Goal: Information Seeking & Learning: Compare options

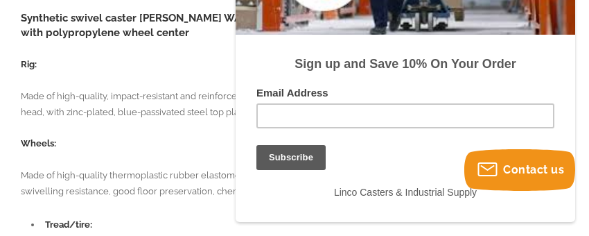
scroll to position [1026, 0]
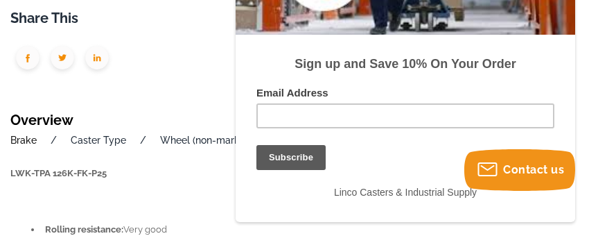
click at [26, 141] on link "Brake" at bounding box center [23, 140] width 26 height 11
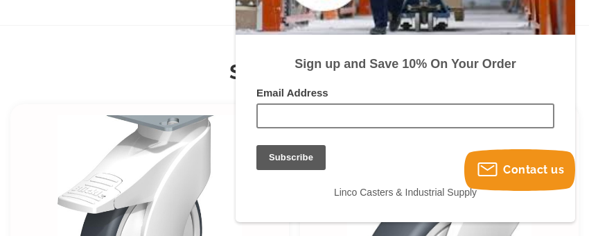
scroll to position [1026, 0]
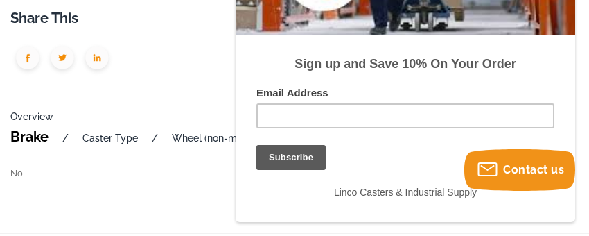
click at [205, 82] on div "Share This Overview Brake / Caster Type / Wheel (non-marking) / LWK-TPA 126K-FK…" at bounding box center [294, 87] width 569 height 187
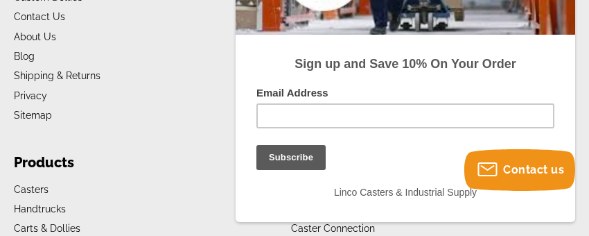
scroll to position [2431, 0]
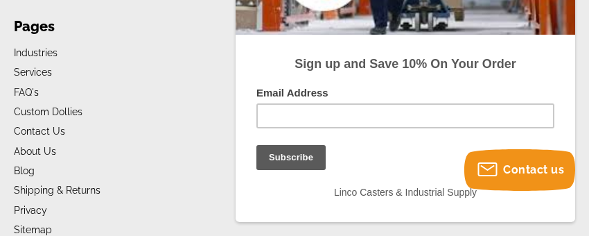
click at [517, 94] on label "Email Address" at bounding box center [406, 95] width 298 height 17
click at [517, 103] on input "Email Address" at bounding box center [406, 115] width 298 height 25
click at [226, 85] on li "FAQ's Are Bigger Caster Wheels Better? Can Caster Wheels Be Replaced? How Do Yo…" at bounding box center [140, 93] width 253 height 16
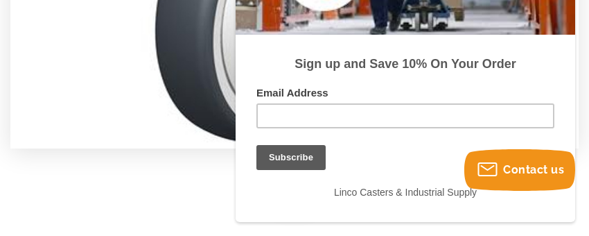
scroll to position [559, 0]
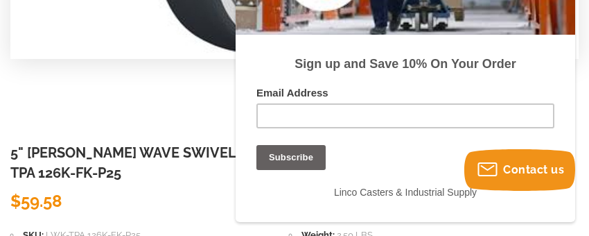
click at [311, 159] on input "Subscribe" at bounding box center [291, 157] width 69 height 25
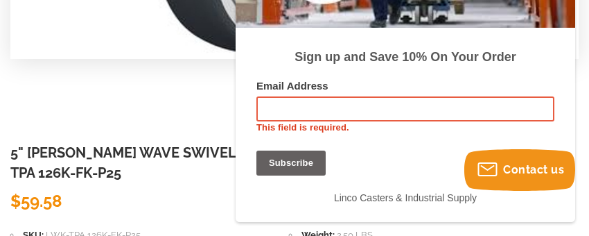
click at [281, 162] on input "Subscribe" at bounding box center [291, 162] width 69 height 25
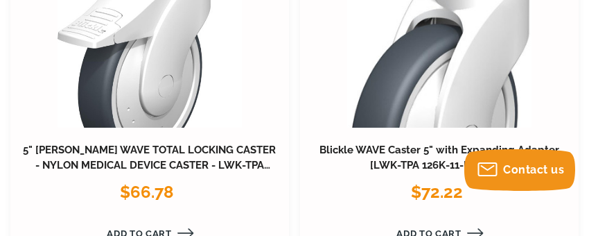
scroll to position [1391, 0]
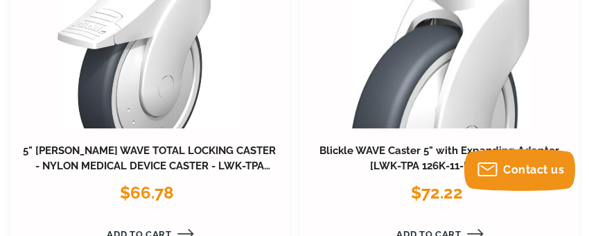
click at [164, 89] on link at bounding box center [150, 40] width 184 height 178
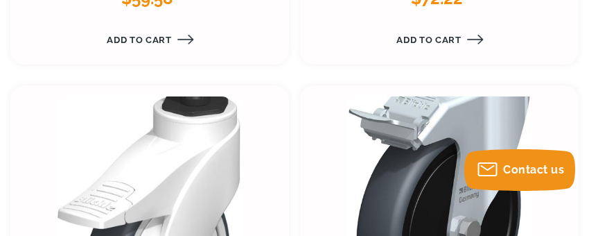
scroll to position [2913, 0]
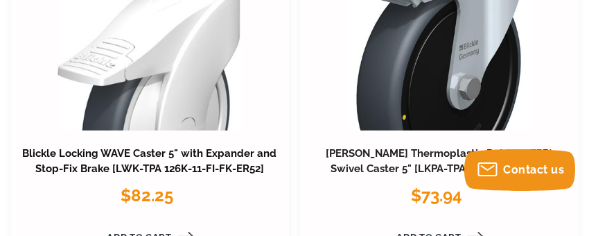
click at [160, 154] on link "Blickle Locking WAVE Caster 5" with Expander and Stop-Fix Brake [LWK-TPA 126K-1…" at bounding box center [149, 161] width 255 height 28
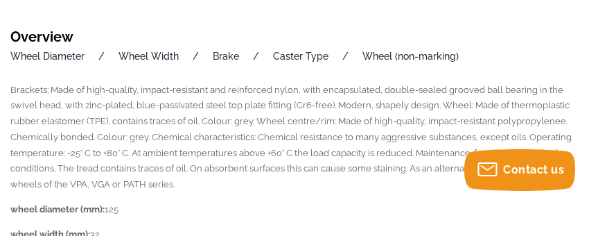
scroll to position [1110, 0]
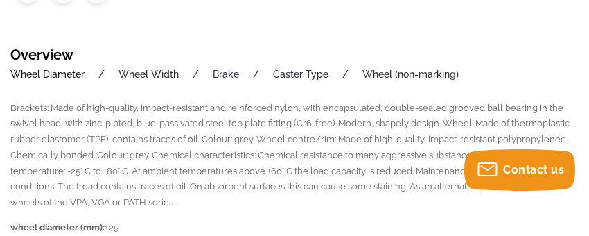
click at [38, 74] on link "Wheel Diameter" at bounding box center [47, 74] width 74 height 11
click at [164, 74] on link "Wheel Width" at bounding box center [149, 74] width 60 height 11
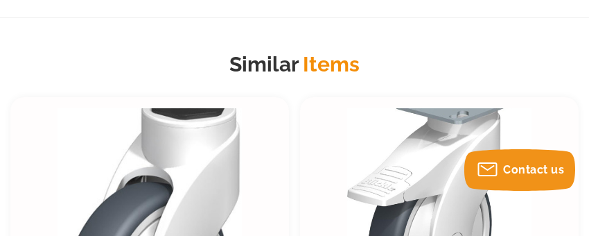
scroll to position [1595, 0]
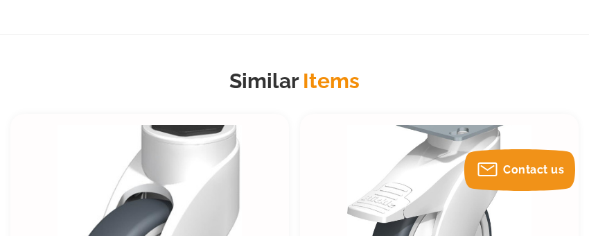
click at [424, 164] on link at bounding box center [439, 214] width 184 height 178
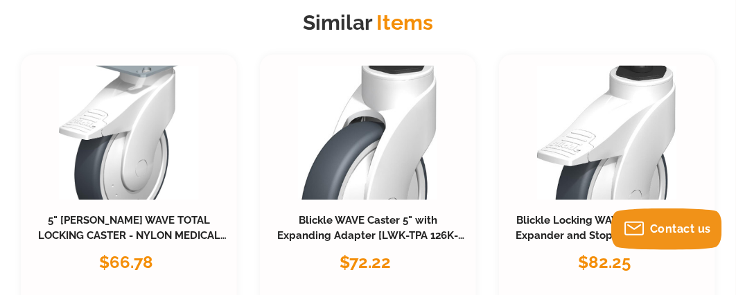
scroll to position [2175, 0]
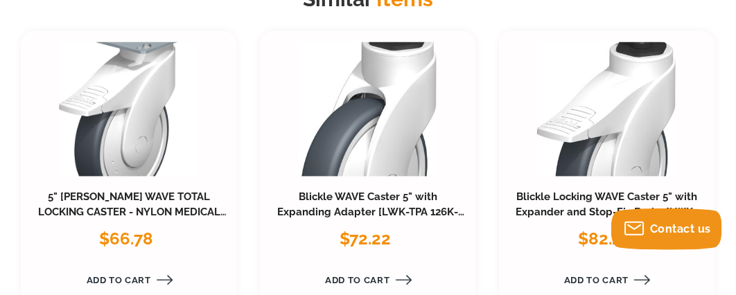
click at [141, 99] on link at bounding box center [129, 109] width 140 height 135
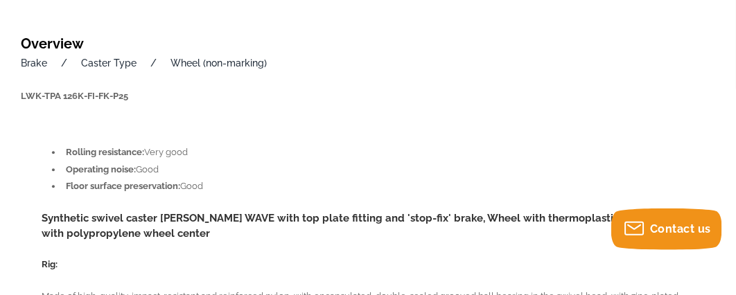
scroll to position [698, 0]
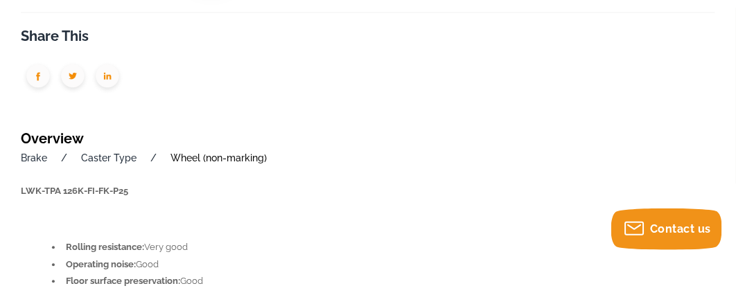
click at [234, 157] on link "Wheel (non-marking)" at bounding box center [219, 158] width 96 height 11
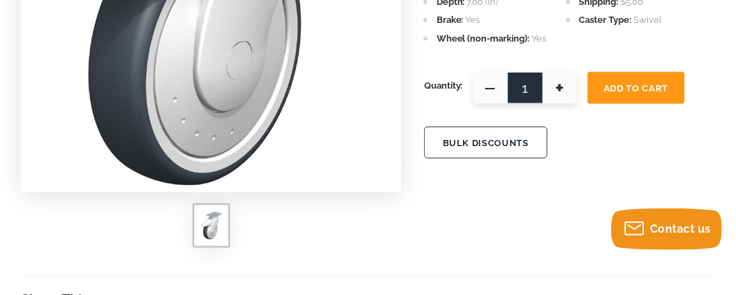
scroll to position [438, 0]
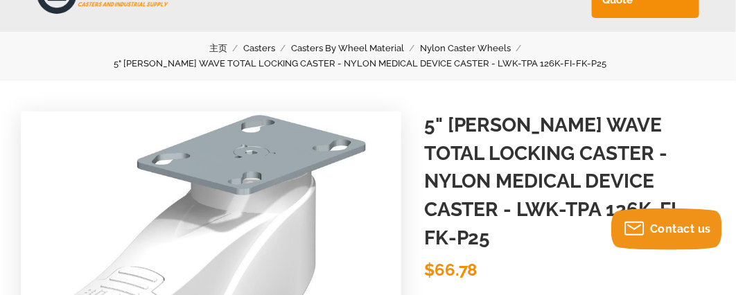
scroll to position [4, 0]
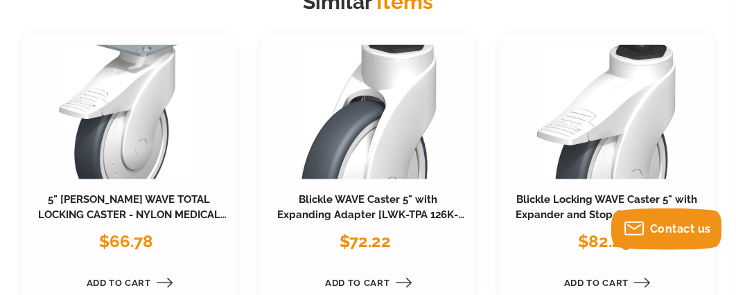
scroll to position [2259, 0]
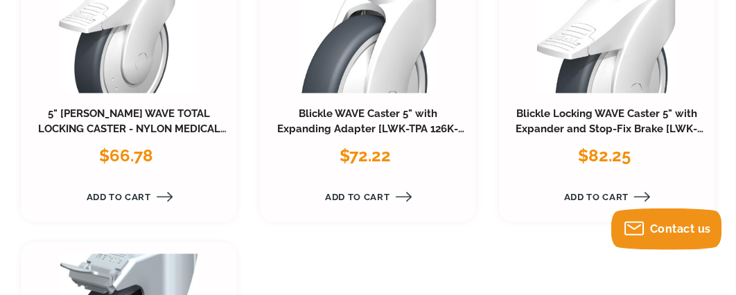
click at [624, 49] on link at bounding box center [607, 25] width 140 height 135
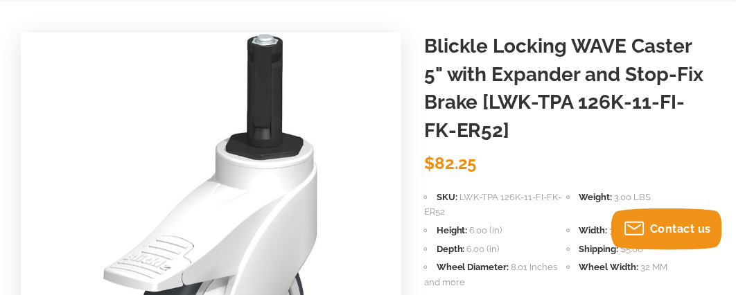
scroll to position [181, 0]
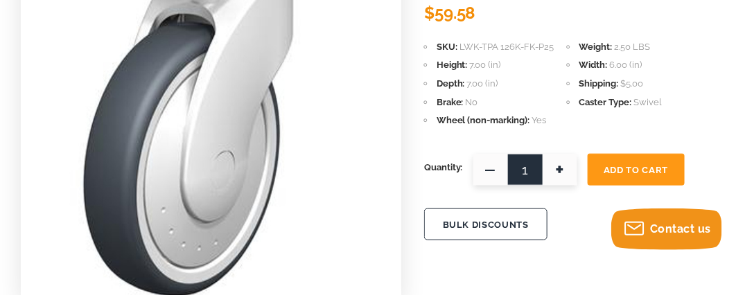
scroll to position [178, 0]
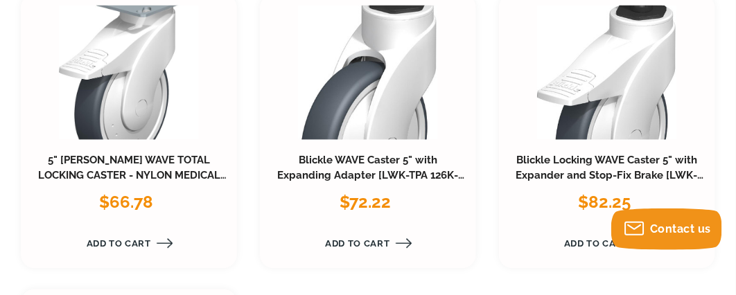
scroll to position [2175, 0]
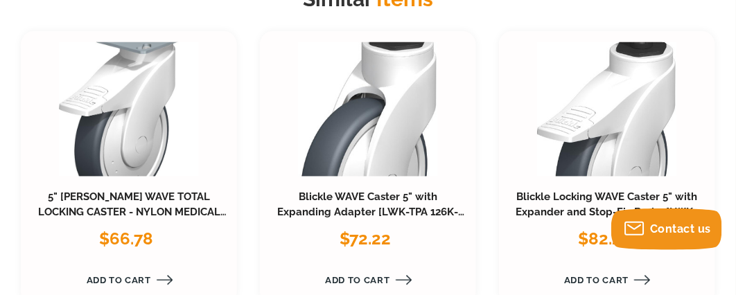
click at [617, 123] on link at bounding box center [607, 109] width 140 height 135
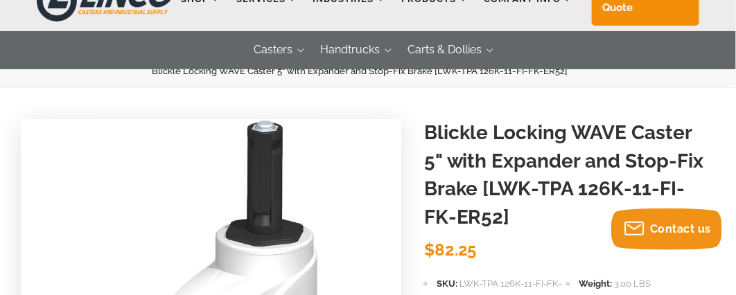
scroll to position [91, 0]
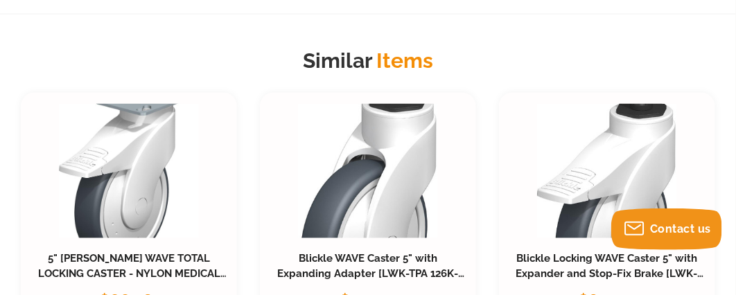
scroll to position [2088, 0]
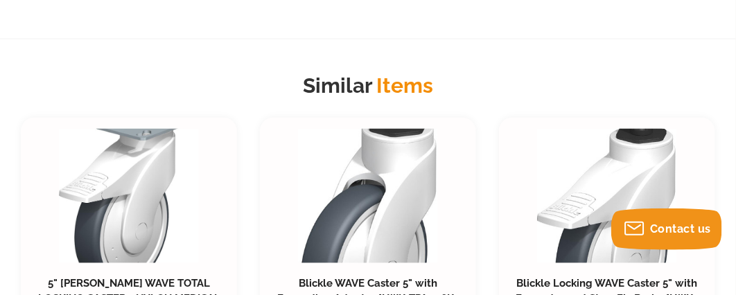
click at [181, 190] on link at bounding box center [129, 196] width 140 height 135
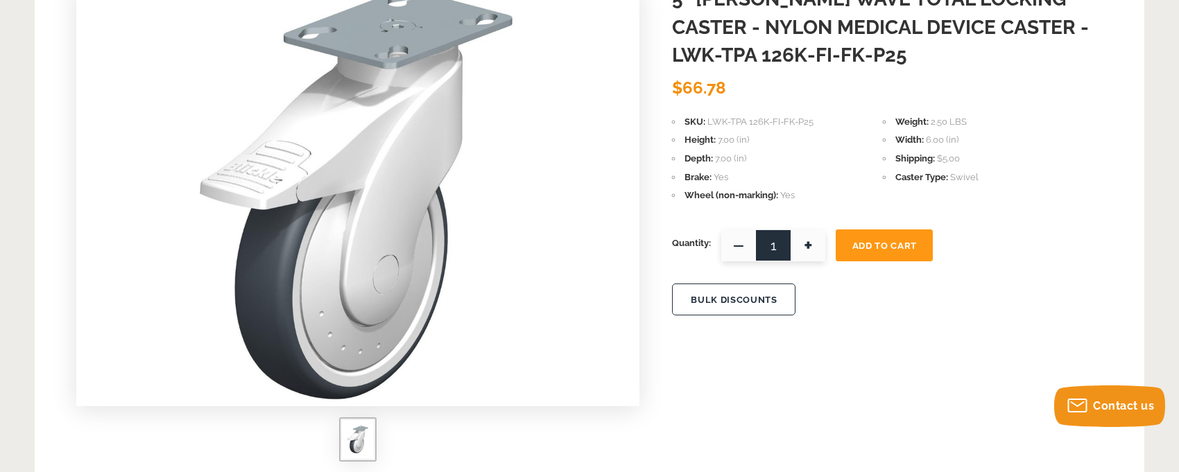
scroll to position [139, 0]
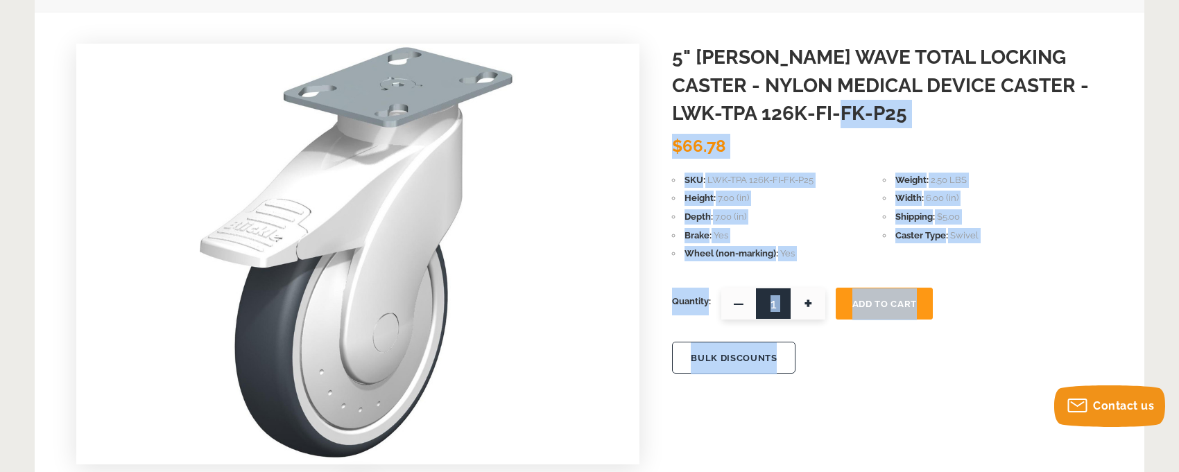
drag, startPoint x: 667, startPoint y: 62, endPoint x: 1082, endPoint y: 128, distance: 419.9
click at [749, 128] on header "5" BLICKLE WAVE TOTAL LOCKING CASTER - NYLON MEDICAL DEVICE CASTER - LWK-TPA 12…" at bounding box center [887, 101] width 431 height 115
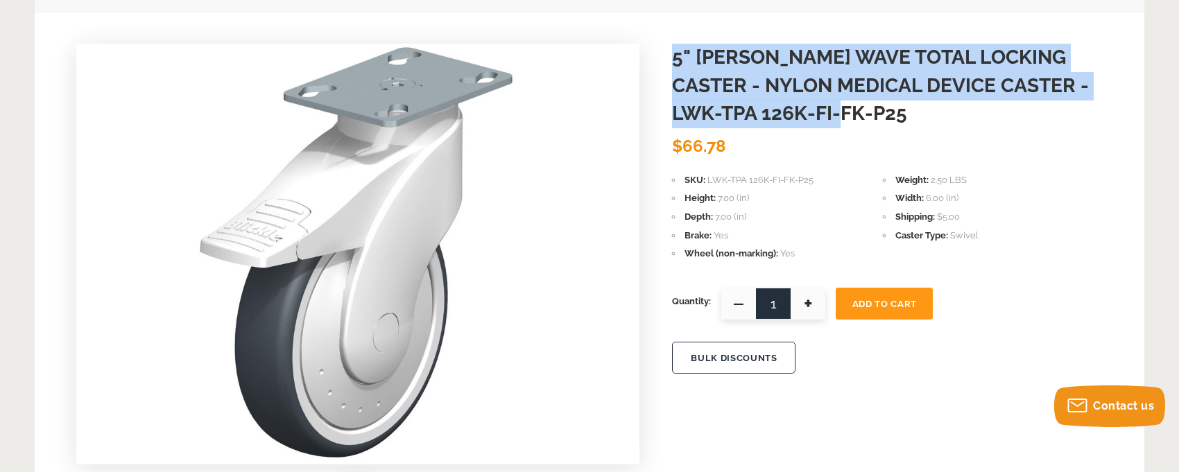
drag, startPoint x: 672, startPoint y: 58, endPoint x: 1079, endPoint y: 113, distance: 410.8
click at [749, 113] on h1 "5" [PERSON_NAME] WAVE TOTAL LOCKING CASTER - NYLON MEDICAL DEVICE CASTER - LWK-…" at bounding box center [887, 86] width 431 height 85
copy h1 "5" [PERSON_NAME] WAVE TOTAL LOCKING CASTER - NYLON MEDICAL DEVICE CASTER - LWK-…"
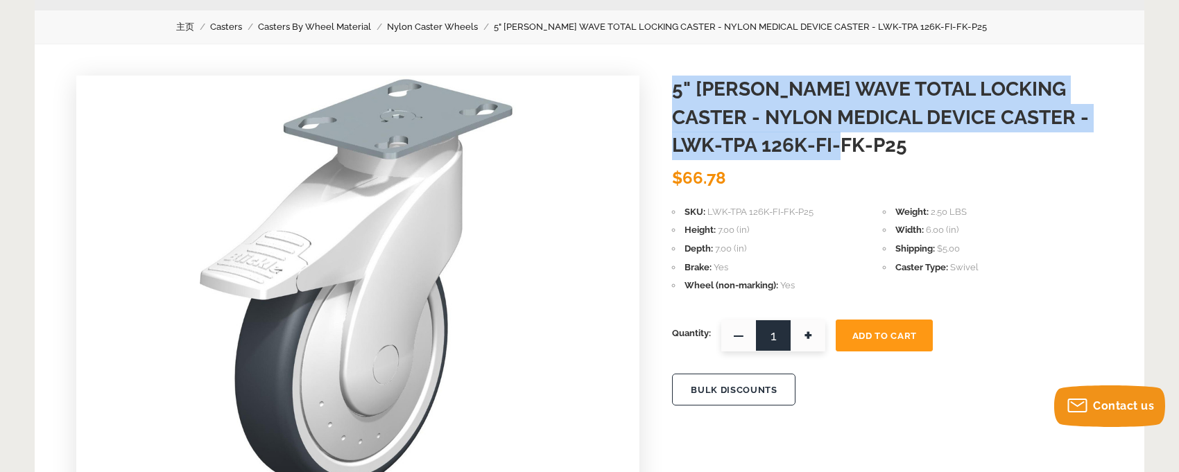
scroll to position [0, 0]
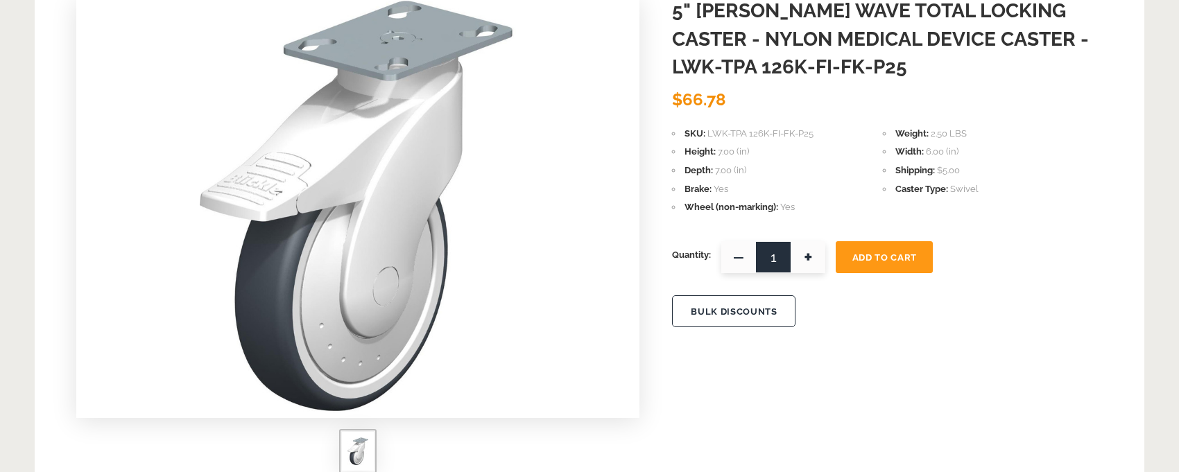
scroll to position [277, 0]
